Goal: Task Accomplishment & Management: Manage account settings

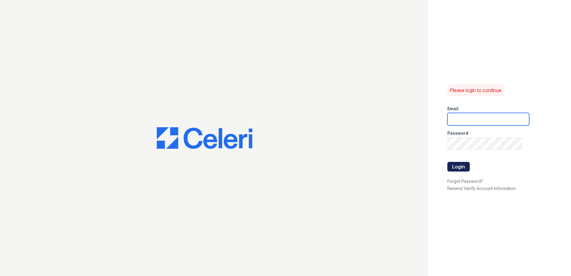
type input "[EMAIL_ADDRESS][DOMAIN_NAME]"
click at [453, 162] on button "Login" at bounding box center [458, 167] width 22 height 10
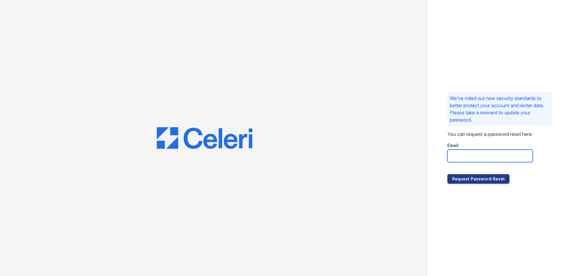
click at [465, 158] on input "email" at bounding box center [489, 156] width 85 height 13
type input "pwoods@trinity-pm.com"
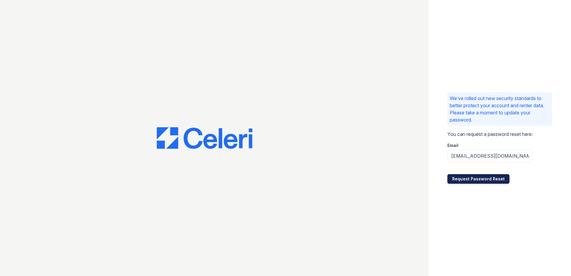
click at [486, 179] on button "Request Password Reset" at bounding box center [478, 179] width 62 height 10
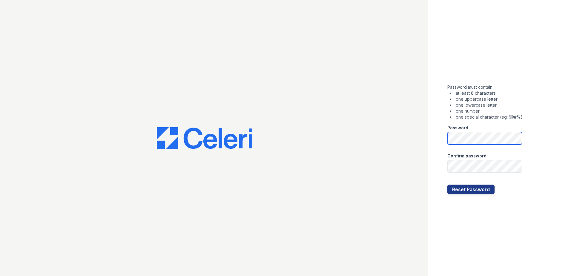
click at [445, 133] on div "Password must contain: at least 8 characters one uppercase letter one lowercase…" at bounding box center [499, 138] width 143 height 276
click at [549, 87] on div "Password must contain: at least 8 characters one uppercase letter one lowercase…" at bounding box center [499, 138] width 143 height 276
click at [545, 106] on div "Password must contain: at least 8 characters one uppercase letter one lowercase…" at bounding box center [499, 138] width 143 height 276
click at [526, 100] on div "Password must contain: at least 8 characters one uppercase letter one lowercase…" at bounding box center [499, 138] width 143 height 276
click at [472, 192] on button "Reset Password" at bounding box center [470, 189] width 47 height 10
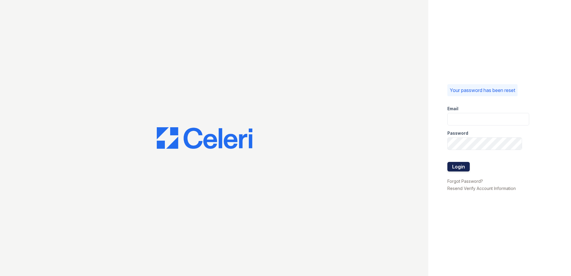
type input "pwoods@trinity-pm.com"
click at [460, 167] on button "Login" at bounding box center [458, 167] width 22 height 10
